Goal: Task Accomplishment & Management: Manage account settings

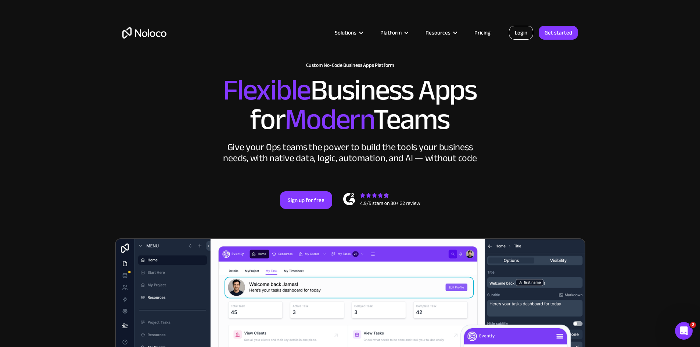
click at [529, 33] on link "Login" at bounding box center [521, 33] width 24 height 14
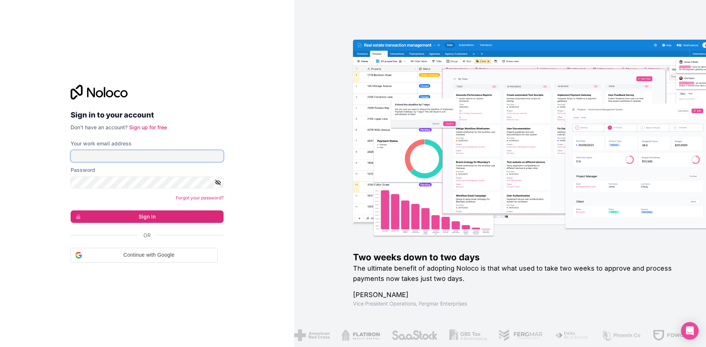
click at [79, 155] on input "Your work email address" at bounding box center [147, 156] width 153 height 12
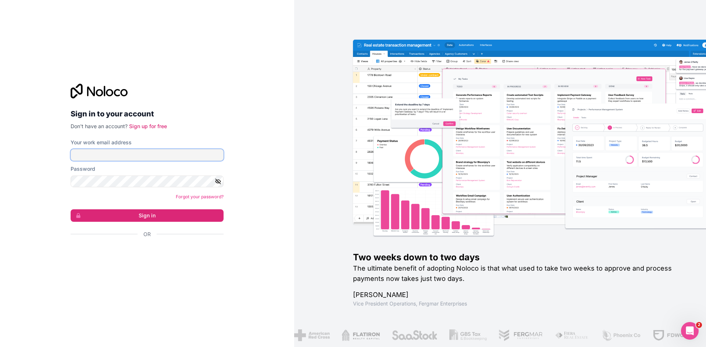
type input "nick@pakondemand.com"
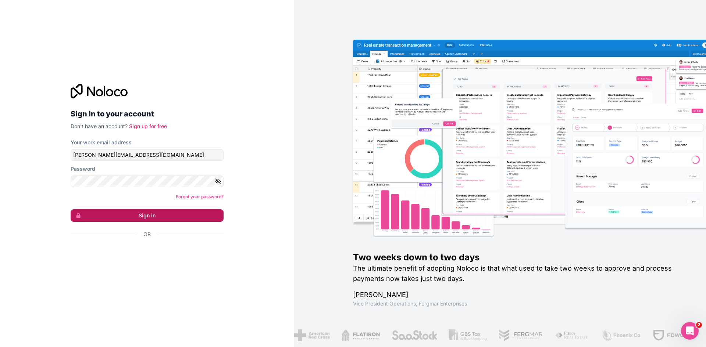
click at [140, 212] on button "Sign in" at bounding box center [147, 215] width 153 height 12
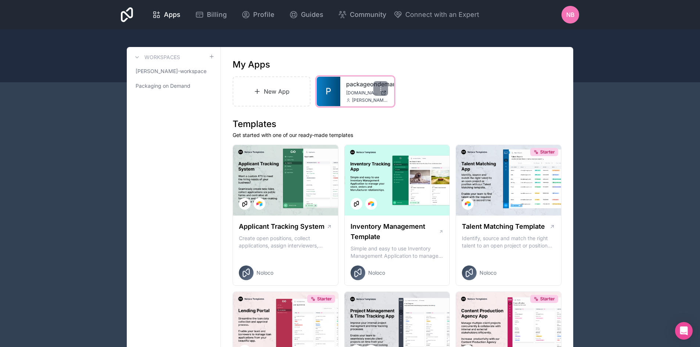
click at [327, 87] on span "P" at bounding box center [329, 92] width 6 height 12
